Goal: Task Accomplishment & Management: Use online tool/utility

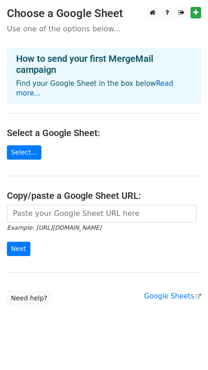
click at [166, 81] on link "Read more..." at bounding box center [95, 88] width 158 height 18
click at [22, 145] on link "Select..." at bounding box center [24, 152] width 35 height 14
click at [76, 193] on main "Choose a Google Sheet Use one of the options below... How to send your first Me…" at bounding box center [104, 156] width 208 height 298
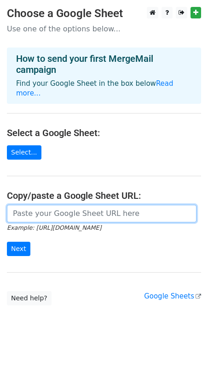
click at [81, 205] on input "url" at bounding box center [102, 214] width 190 height 18
click at [50, 207] on input "url" at bounding box center [102, 214] width 190 height 18
paste input "https://drive.google.com/file/d/1pqs7Tio1I3902bBE10Wu19goRVEogNEv/view?usp=driv…"
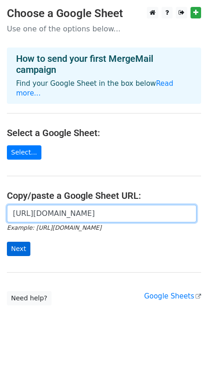
type input "https://drive.google.com/file/d/1pqs7Tio1I3902bBE10Wu19goRVEogNEv/view?usp=driv…"
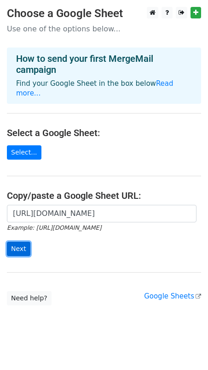
click at [20, 242] on input "Next" at bounding box center [19, 249] width 24 height 14
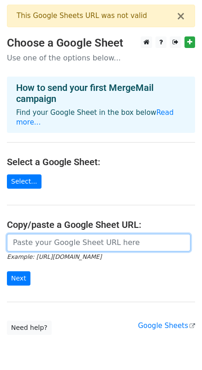
click at [69, 235] on input "url" at bounding box center [98, 243] width 183 height 18
paste input "https://docs.google.com/spreadsheets/d/1LuIUisocynCGCB3CLZ79M0HazHmBqkRUwV9Nz_m…"
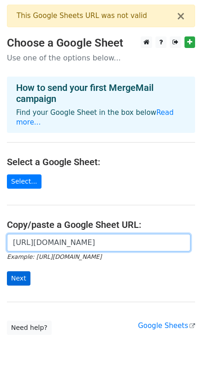
type input "https://docs.google.com/spreadsheets/d/1LuIUisocynCGCB3CLZ79M0HazHmBqkRUwV9Nz_m…"
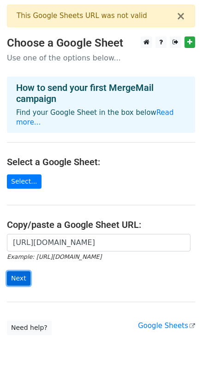
click at [19, 271] on input "Next" at bounding box center [19, 278] width 24 height 14
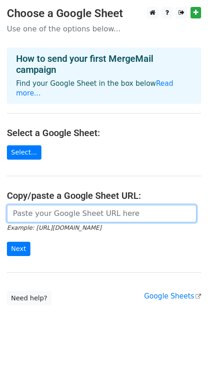
click at [32, 205] on input "url" at bounding box center [102, 214] width 190 height 18
paste input "https://docs.google.com/spreadsheets/d/1LuIUisocynCGCB3CLZ79M0HazHmBqkRUwV9Nz_m…"
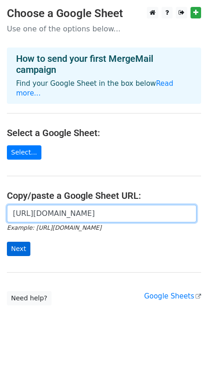
type input "https://docs.google.com/spreadsheets/d/1LuIUisocynCGCB3CLZ79M0HazHmBqkRUwV9Nz_m…"
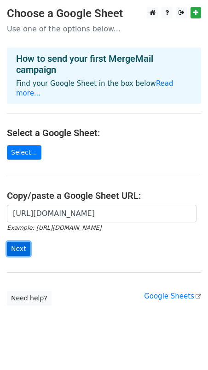
click at [20, 242] on input "Next" at bounding box center [19, 249] width 24 height 14
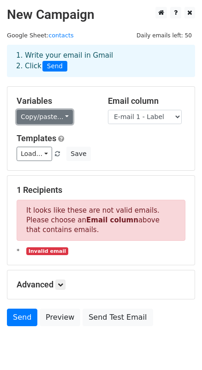
click at [58, 117] on link "Copy/paste..." at bounding box center [45, 117] width 56 height 14
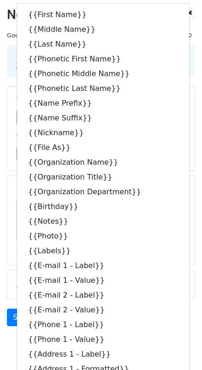
click at [174, 157] on div "Load... No templates saved Save" at bounding box center [101, 154] width 183 height 14
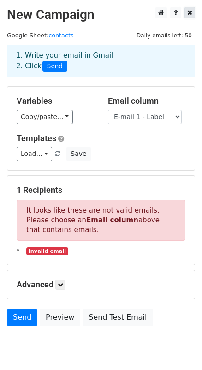
click at [189, 11] on icon at bounding box center [189, 12] width 5 height 6
